Goal: Check status: Check status

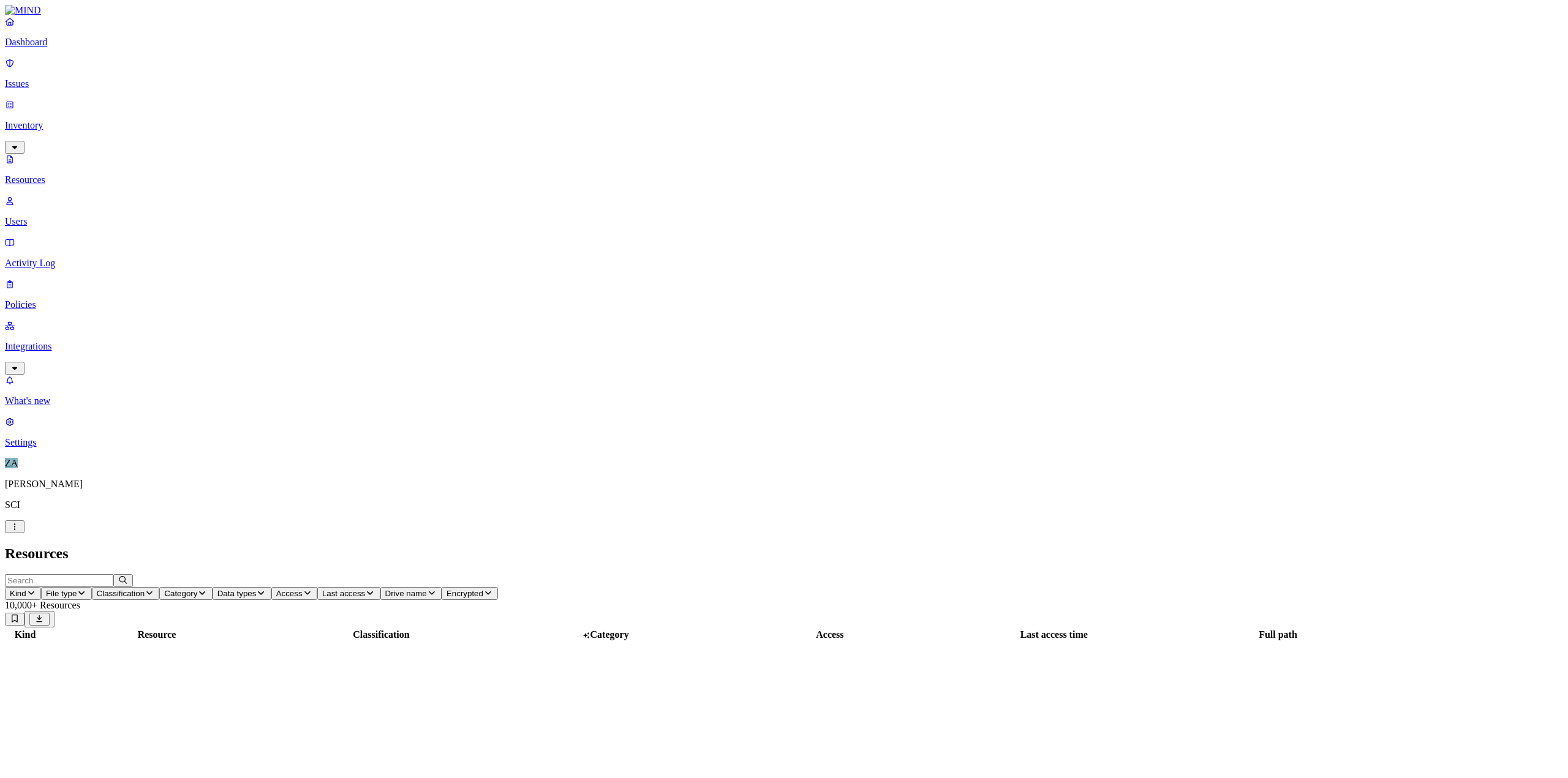
click at [70, 341] on p "Integrations" at bounding box center [784, 346] width 1558 height 11
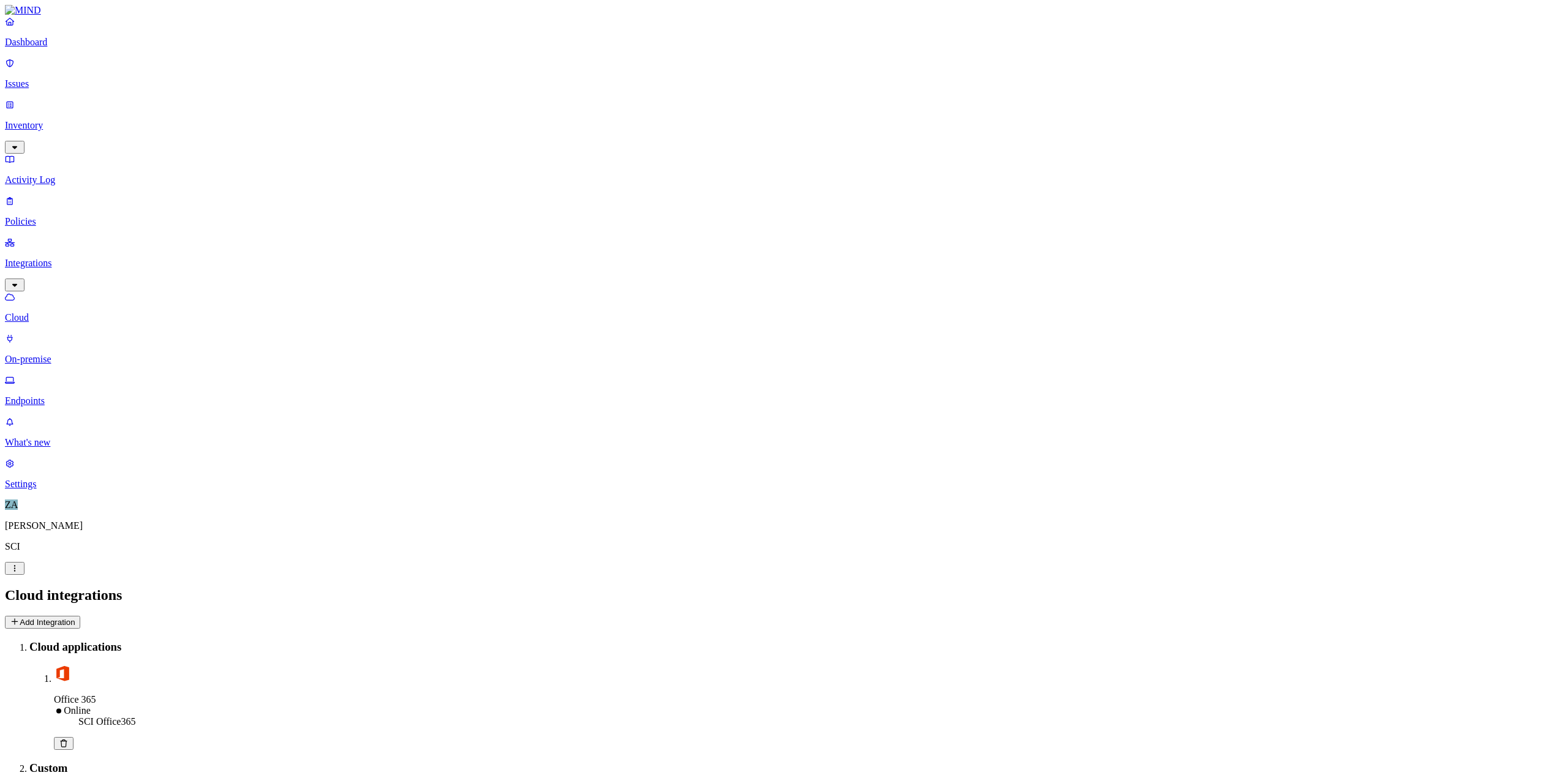
click at [70, 354] on p "On-premise" at bounding box center [784, 359] width 1558 height 11
click at [69, 395] on p "Endpoints" at bounding box center [784, 400] width 1558 height 11
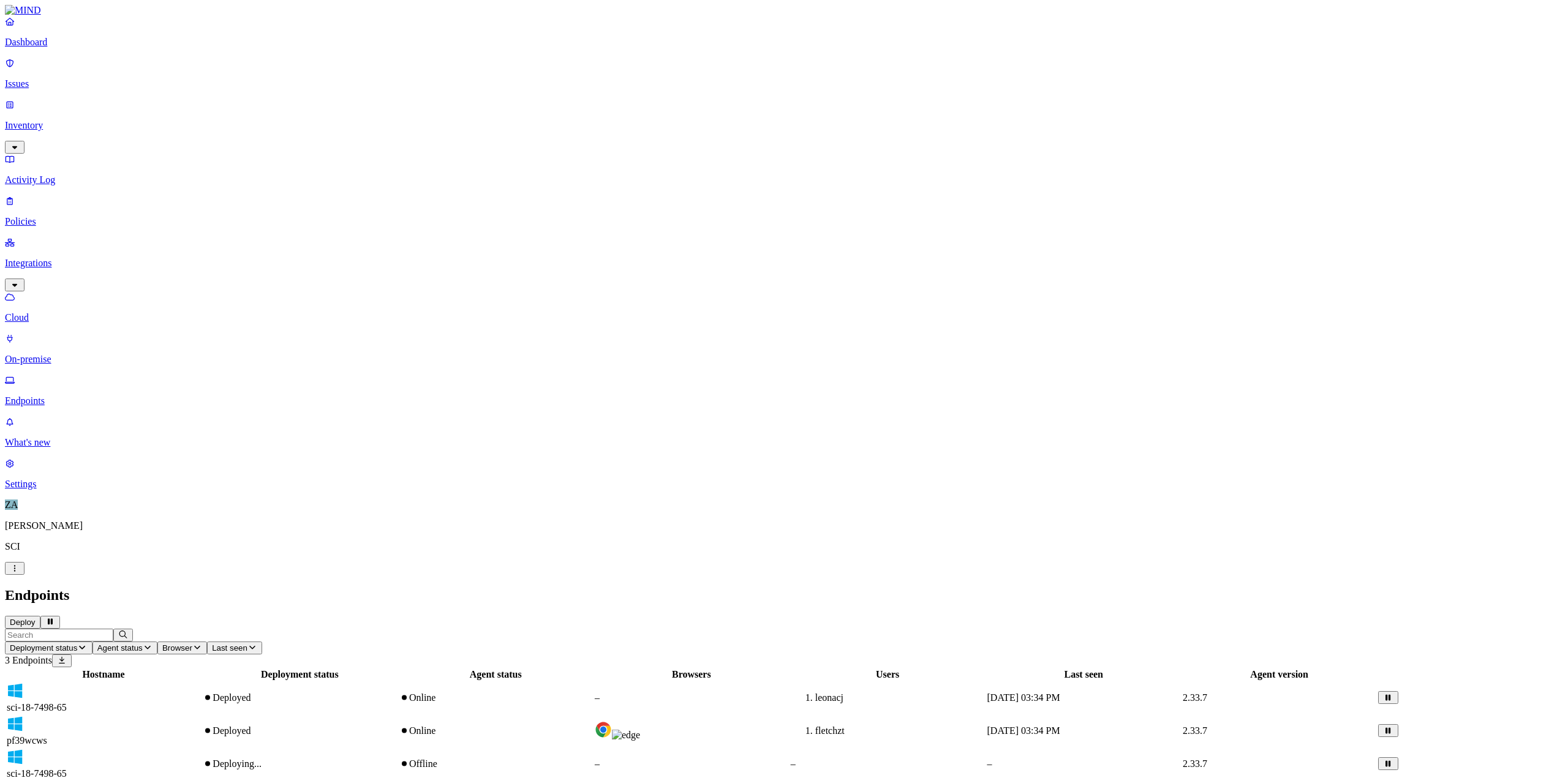
drag, startPoint x: 405, startPoint y: 141, endPoint x: 369, endPoint y: 139, distance: 36.1
click at [262, 758] on span "Deploying..." at bounding box center [236, 763] width 49 height 10
click at [250, 693] on span "Deployed" at bounding box center [231, 698] width 38 height 10
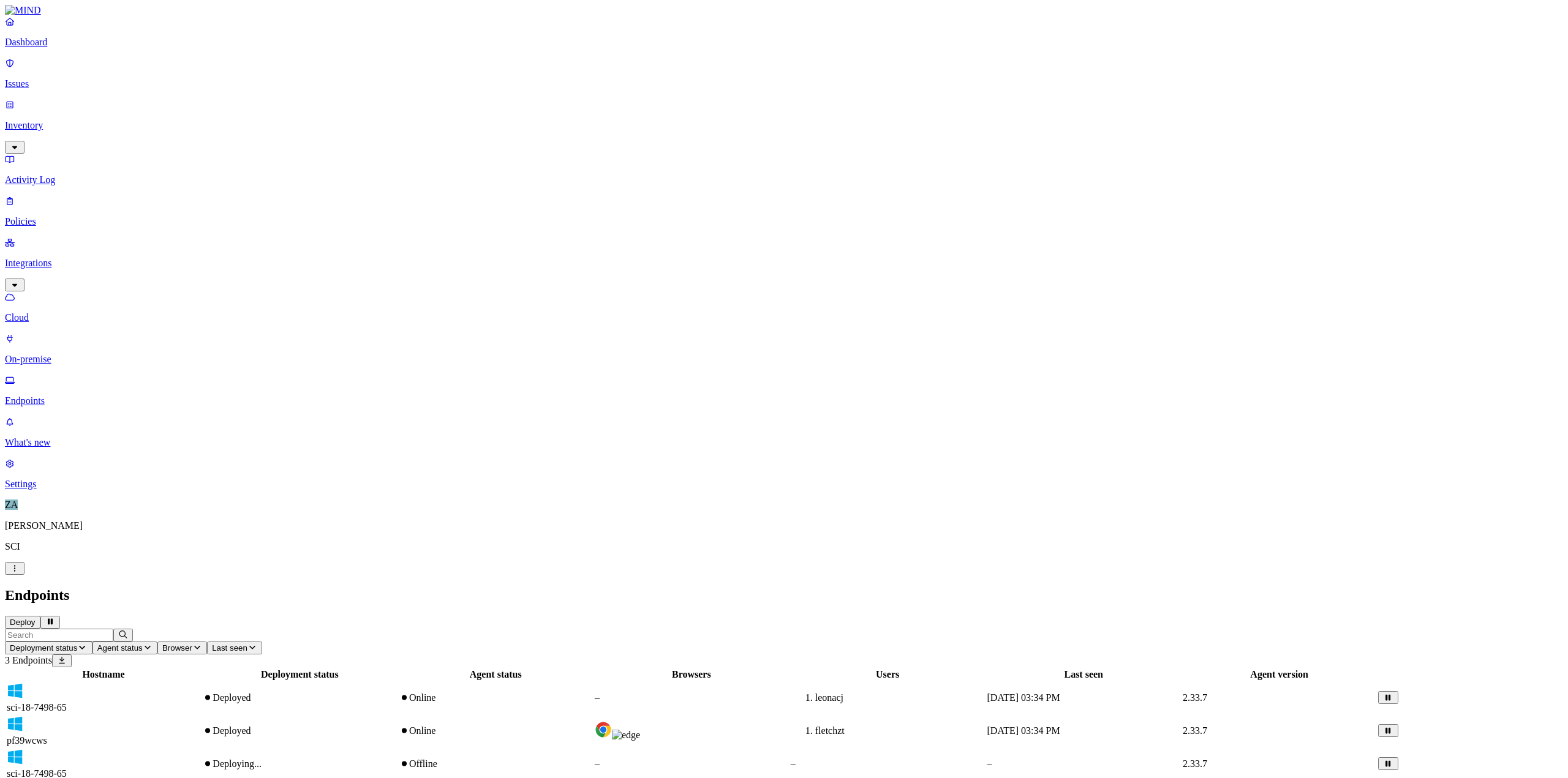
click at [274, 667] on div "Hostname Deployment status Agent status Browsers Users Last seen Agent version …" at bounding box center [784, 724] width 1558 height 114
click at [411, 667] on div "Hostname Deployment status Agent status Browsers Users Last seen Agent version …" at bounding box center [784, 724] width 1558 height 114
click at [397, 758] on div "Deploying..." at bounding box center [300, 763] width 194 height 11
